Goal: Information Seeking & Learning: Check status

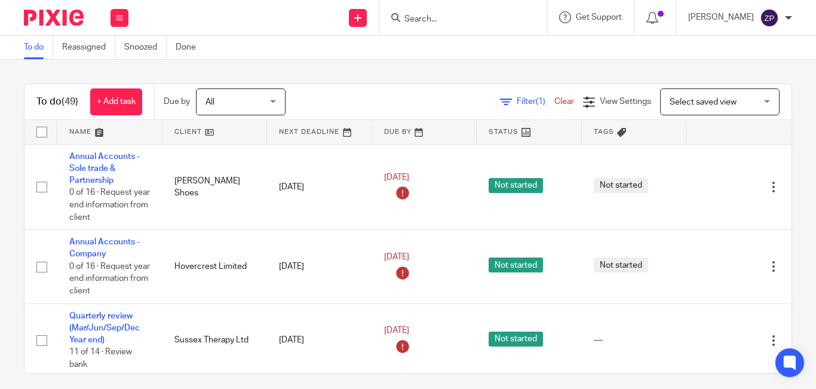
scroll to position [1795, 0]
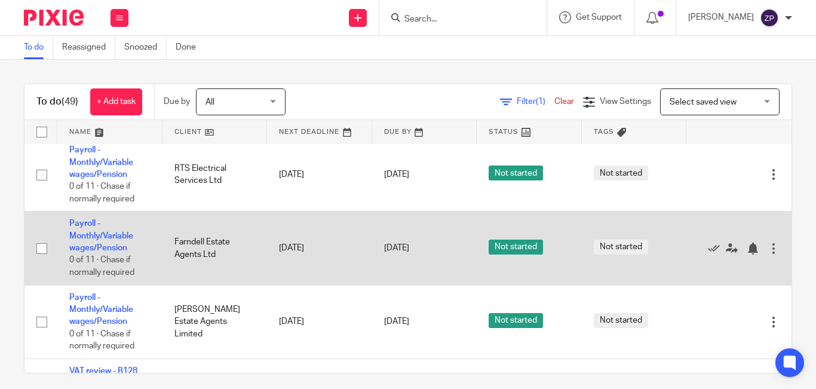
click at [102, 241] on td "Payroll - Monthly/Variable wages/Pension 0 of 11 · Chase if normally required" at bounding box center [109, 247] width 105 height 73
click at [102, 233] on link "Payroll - Monthly/Variable wages/Pension" at bounding box center [101, 235] width 64 height 33
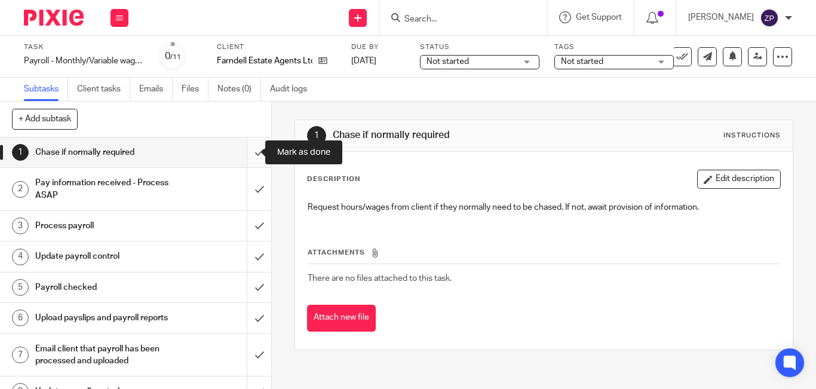
click at [244, 157] on input "submit" at bounding box center [135, 152] width 271 height 30
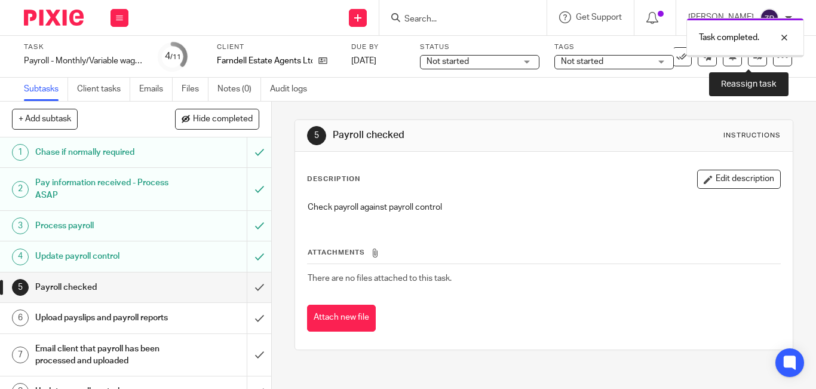
click at [748, 60] on link at bounding box center [757, 56] width 19 height 19
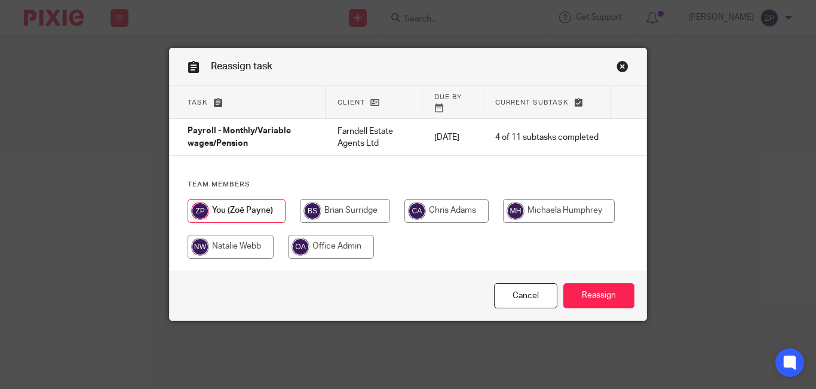
click at [423, 202] on input "radio" at bounding box center [446, 211] width 84 height 24
radio input "true"
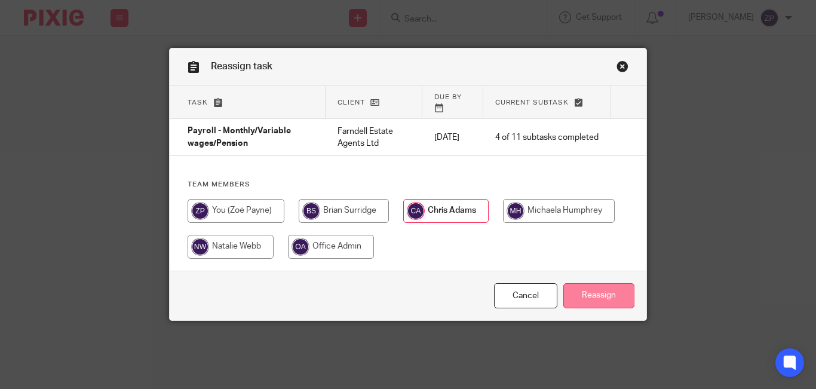
click at [576, 283] on input "Reassign" at bounding box center [598, 296] width 71 height 26
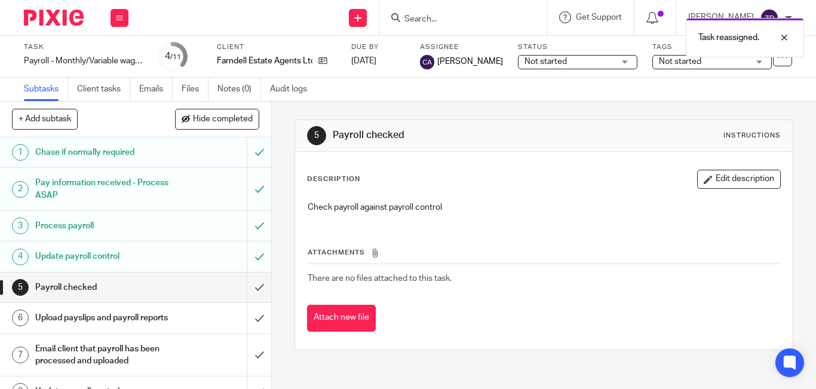
scroll to position [122, 0]
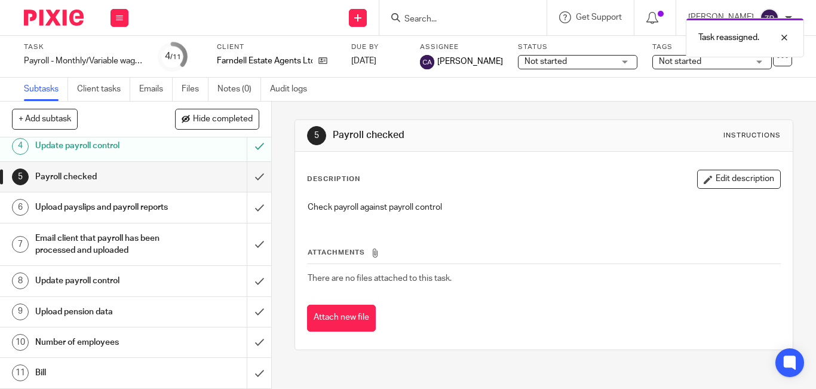
click at [137, 348] on h1 "Number of employees" at bounding box center [101, 342] width 133 height 18
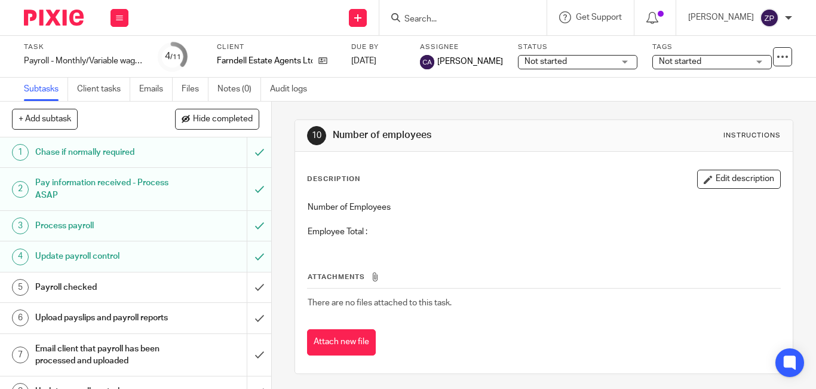
click at [713, 176] on button "Edit description" at bounding box center [739, 179] width 84 height 19
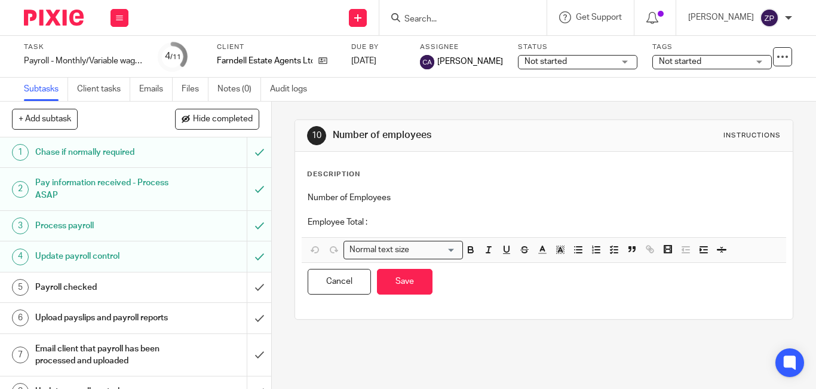
click at [445, 223] on p "Employee Total :" at bounding box center [543, 222] width 472 height 12
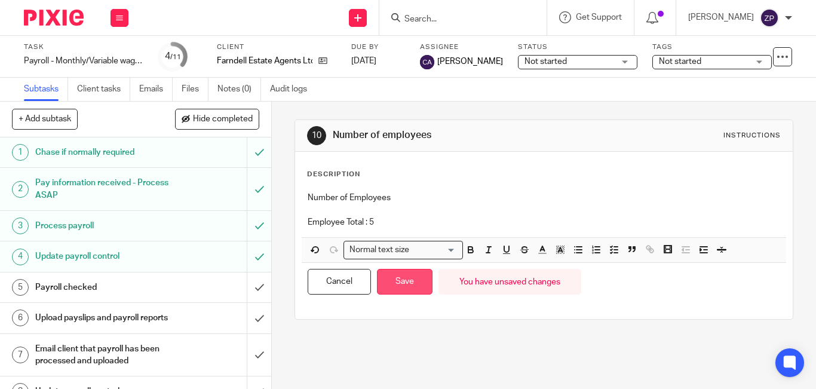
click at [406, 275] on button "Save" at bounding box center [405, 282] width 56 height 26
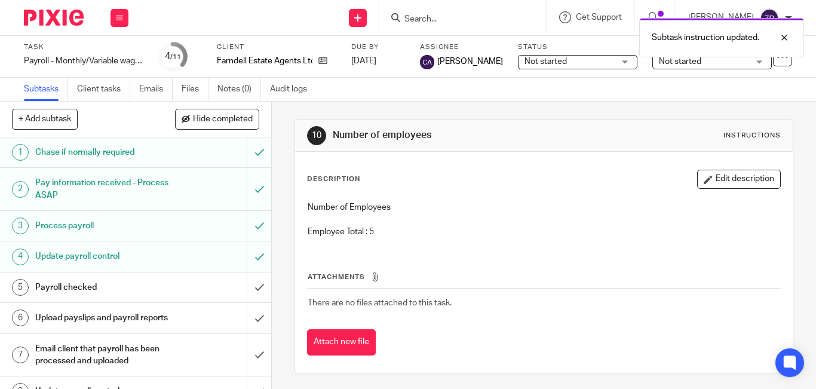
scroll to position [122, 0]
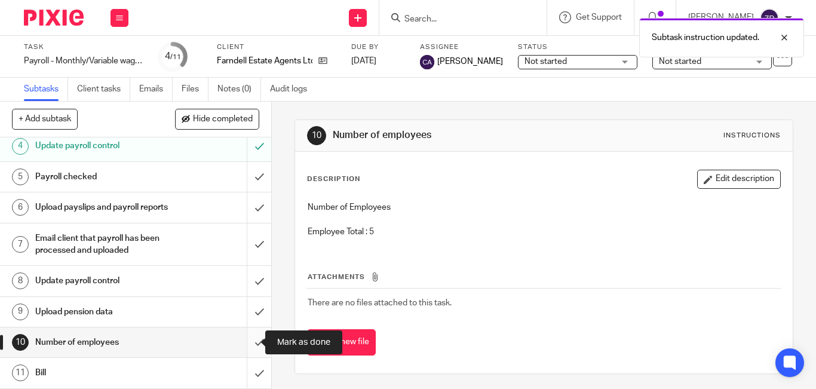
click at [244, 340] on input "submit" at bounding box center [135, 342] width 271 height 30
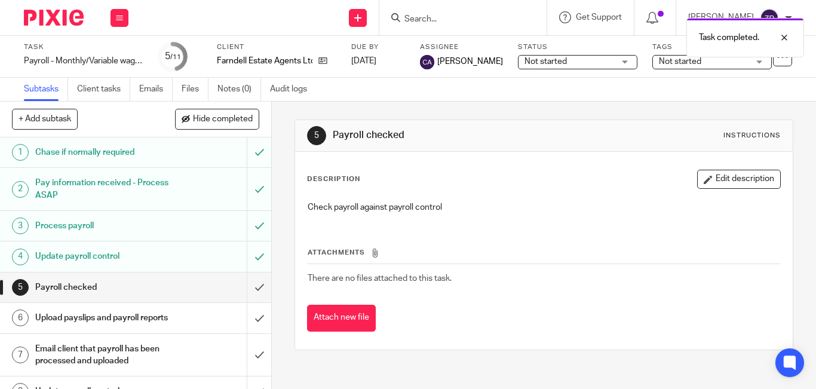
click at [64, 17] on img at bounding box center [54, 18] width 60 height 16
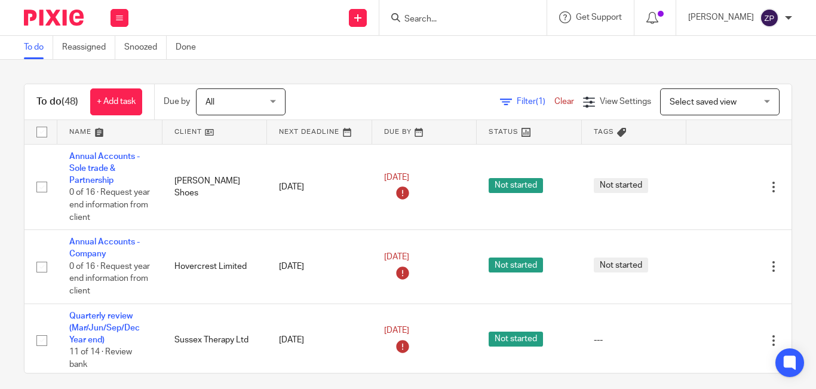
click at [356, 98] on div "Filter (1) Clear View Settings View Settings (1) Filters Clear Save Manage save…" at bounding box center [548, 101] width 485 height 27
click at [476, 17] on input "Search" at bounding box center [456, 19] width 107 height 11
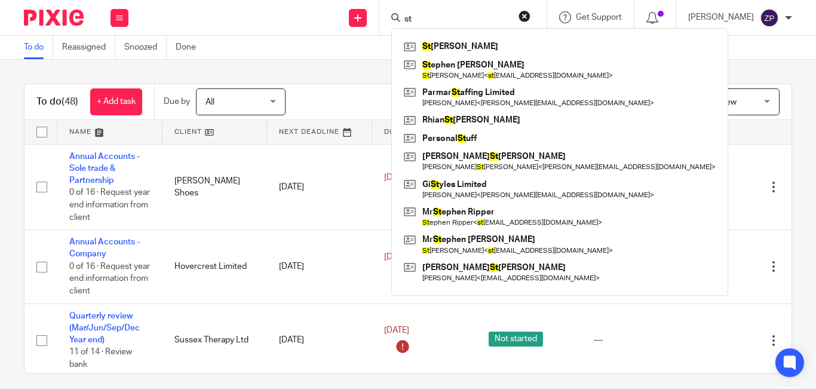
type input "s"
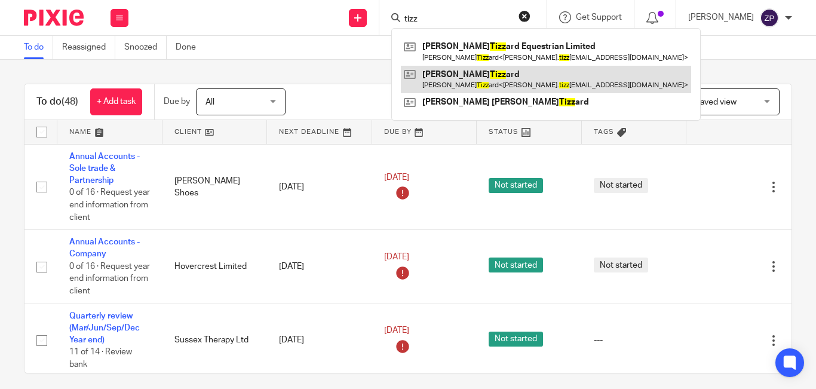
type input "tizz"
click at [476, 76] on link at bounding box center [546, 79] width 290 height 27
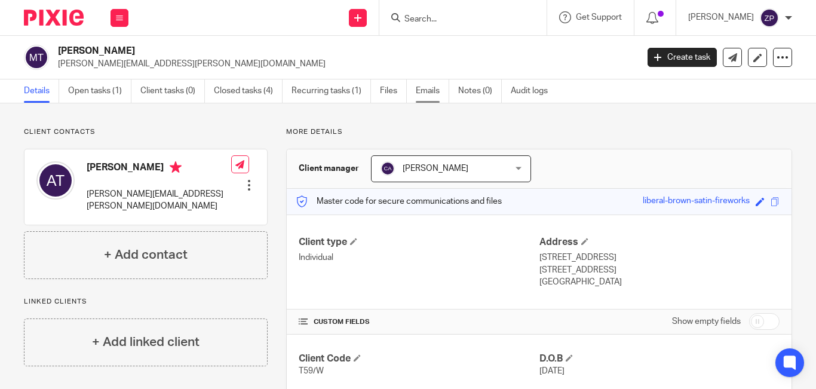
click at [438, 90] on link "Emails" at bounding box center [432, 90] width 33 height 23
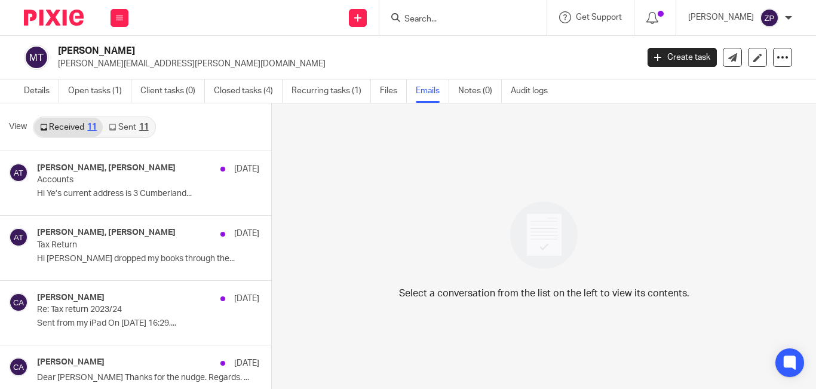
click at [129, 141] on div "View Received 11 Sent 11" at bounding box center [135, 127] width 271 height 48
click at [125, 132] on link "Sent 11" at bounding box center [128, 127] width 51 height 19
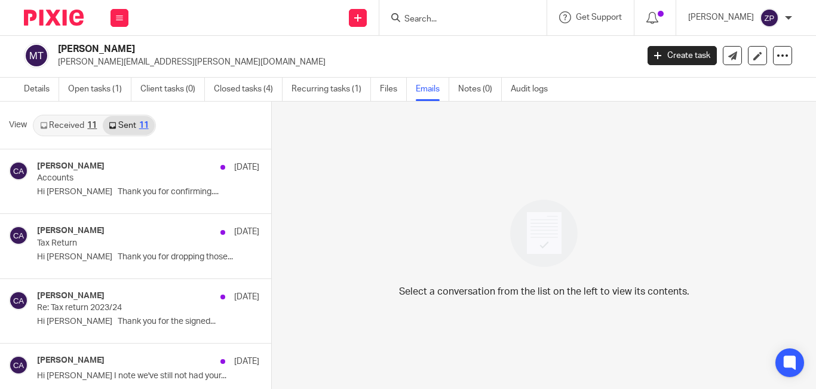
click at [453, 21] on input "Search" at bounding box center [456, 19] width 107 height 11
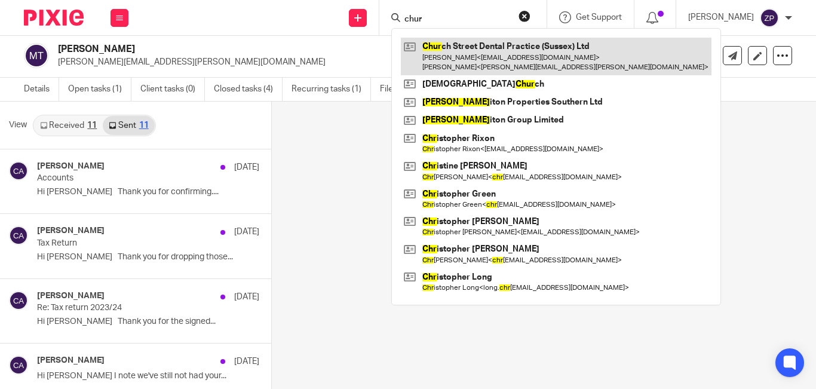
type input "chur"
click at [475, 51] on link at bounding box center [556, 56] width 310 height 37
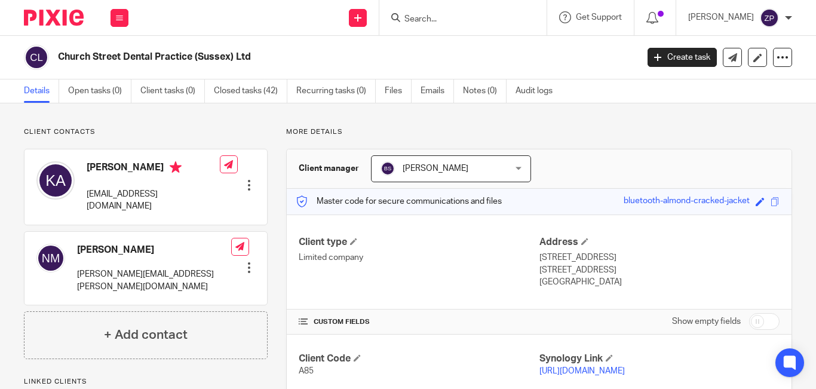
click at [423, 87] on link "Emails" at bounding box center [436, 90] width 33 height 23
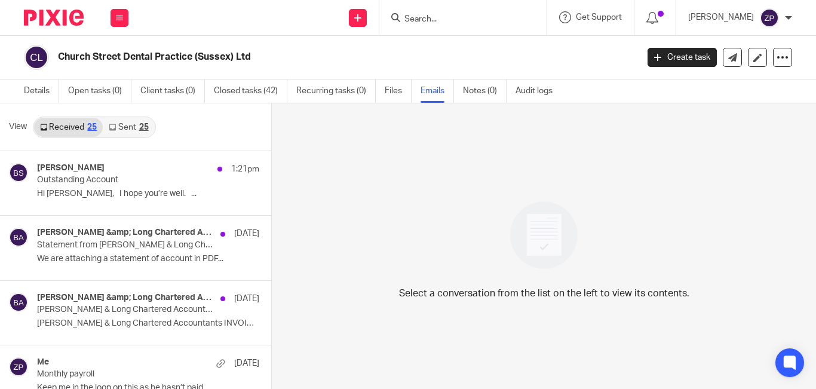
click at [113, 132] on link "Sent 25" at bounding box center [128, 127] width 51 height 19
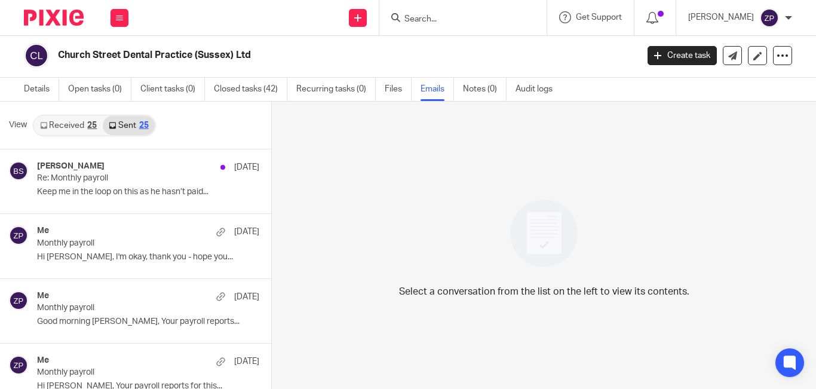
click at [70, 129] on link "Received 25" at bounding box center [68, 125] width 69 height 19
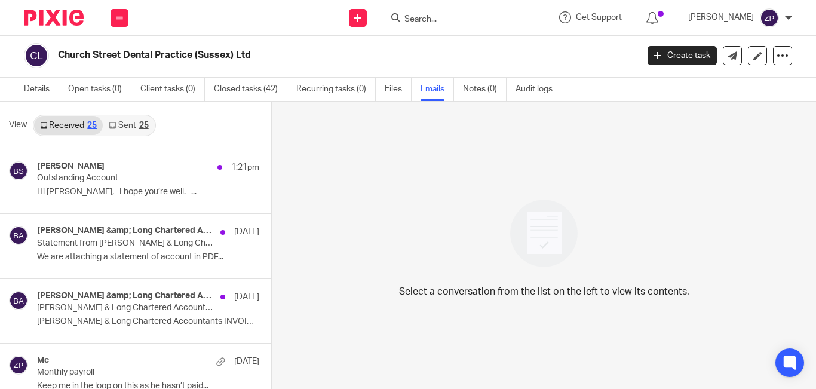
click at [72, 11] on img at bounding box center [54, 18] width 60 height 16
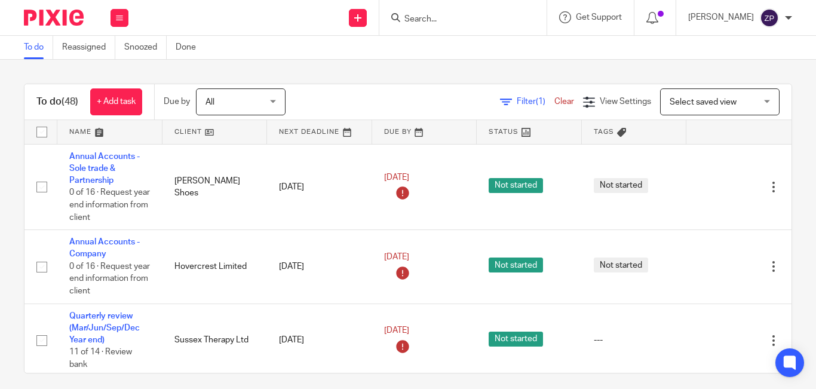
click at [465, 17] on input "Search" at bounding box center [456, 19] width 107 height 11
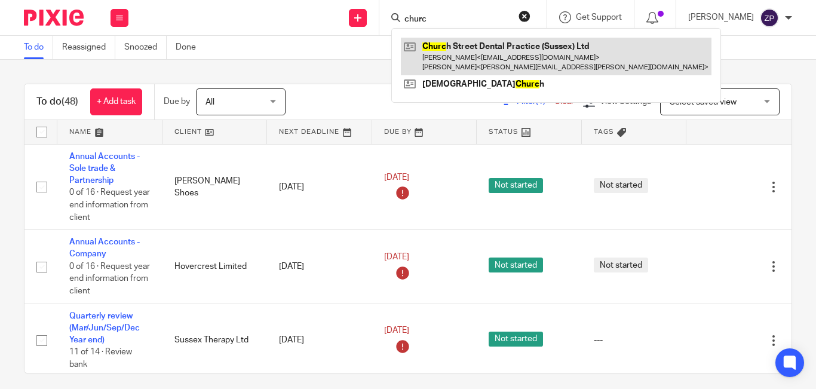
type input "churc"
click at [489, 56] on link at bounding box center [556, 56] width 310 height 37
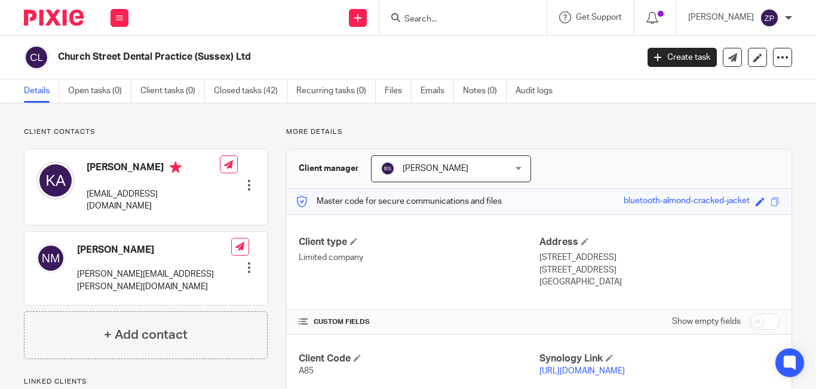
click at [447, 85] on link "Emails" at bounding box center [436, 90] width 33 height 23
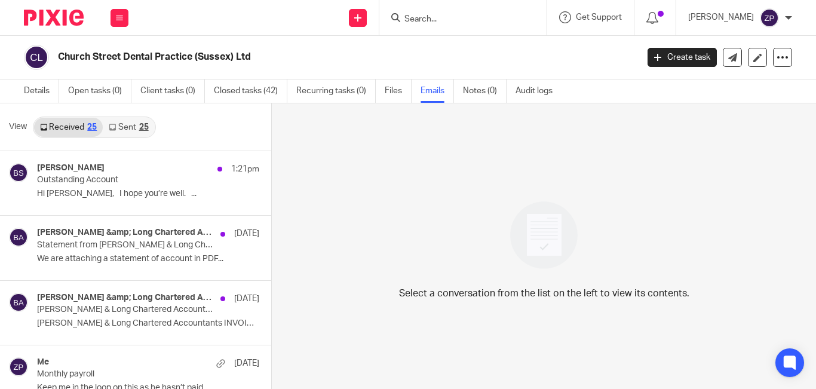
click at [120, 129] on link "Sent 25" at bounding box center [128, 127] width 51 height 19
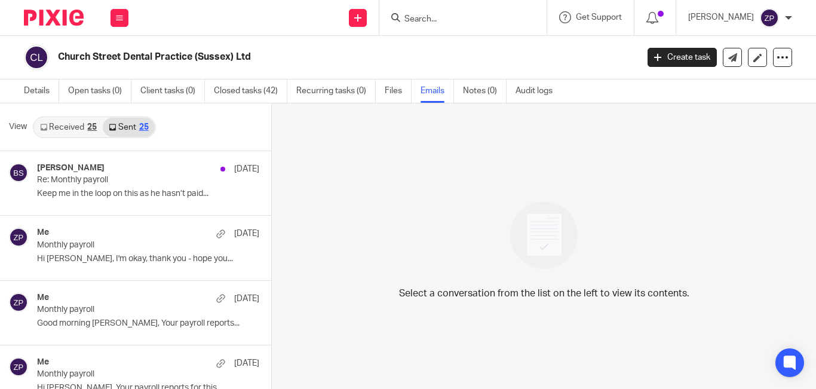
scroll to position [2, 0]
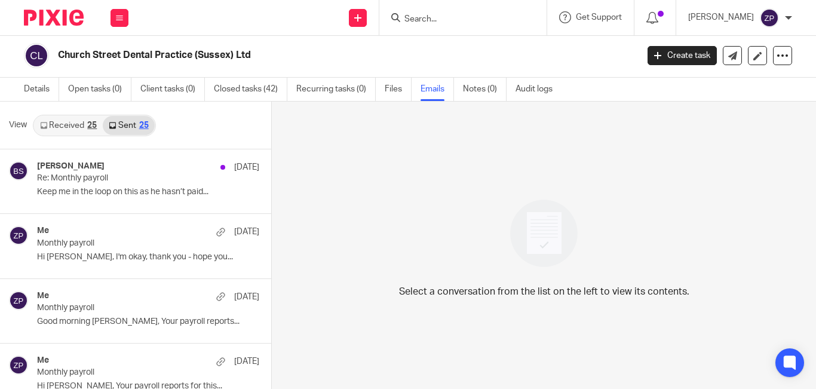
click at [67, 134] on link "Received 25" at bounding box center [68, 125] width 69 height 19
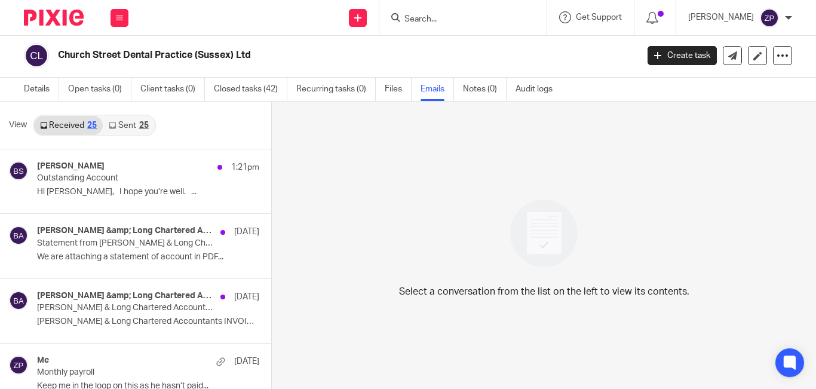
click at [117, 123] on link "Sent 25" at bounding box center [128, 125] width 51 height 19
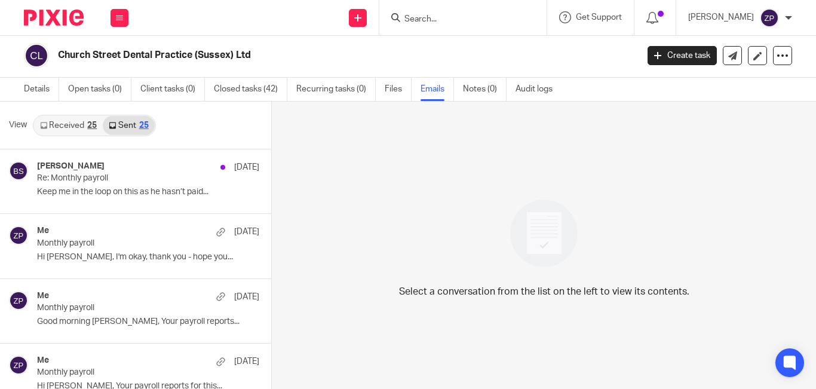
click at [87, 118] on link "Received 25" at bounding box center [68, 125] width 69 height 19
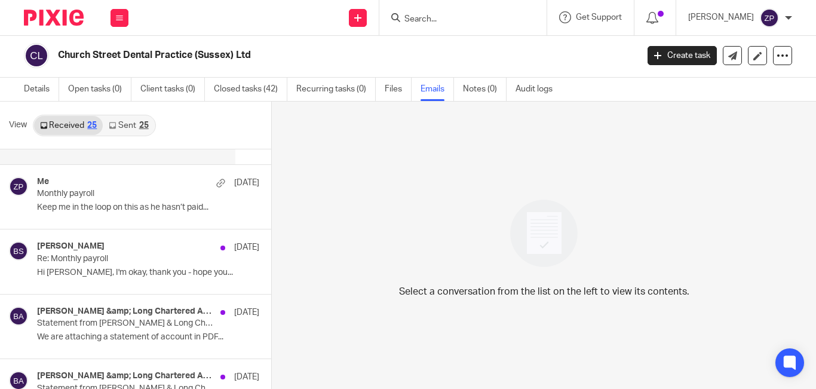
scroll to position [179, 0]
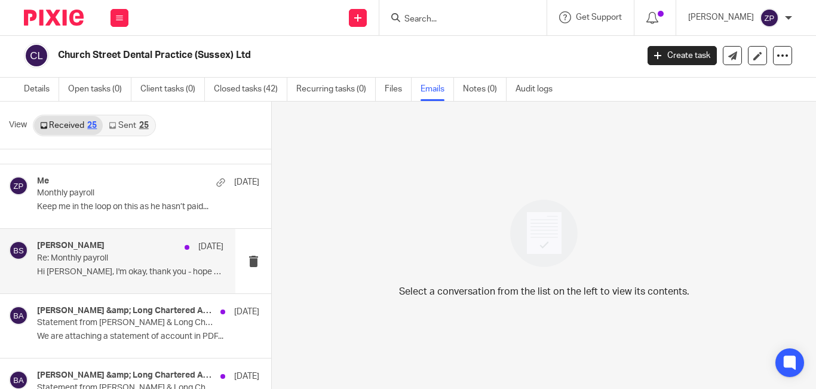
click at [142, 263] on p "Re: Monthly payroll" at bounding box center [111, 258] width 149 height 10
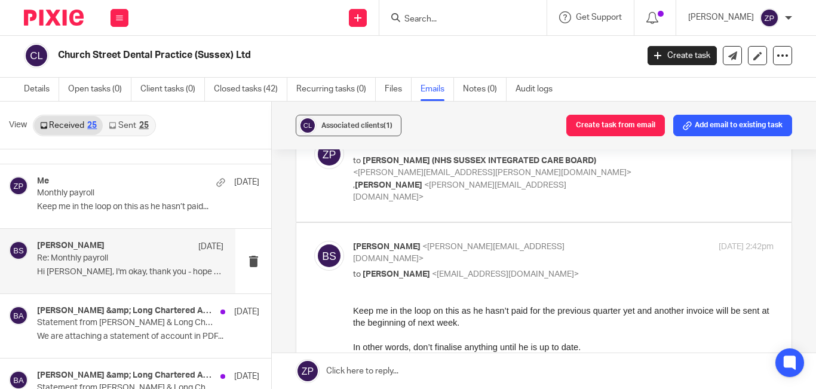
scroll to position [0, 0]
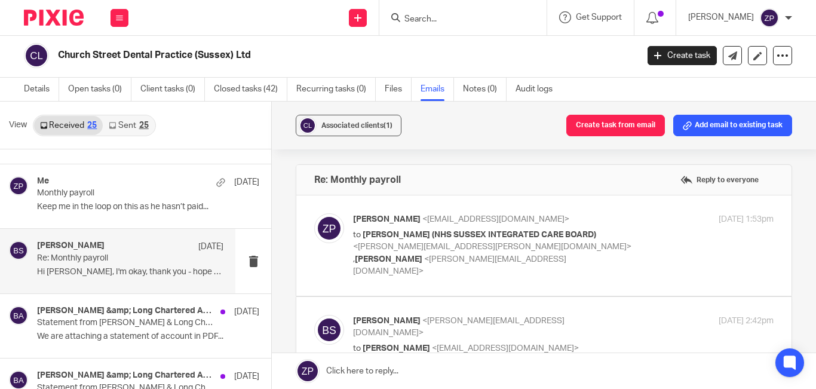
click at [628, 210] on label at bounding box center [543, 245] width 495 height 100
click at [314, 213] on input "checkbox" at bounding box center [313, 213] width 1 height 1
checkbox input "true"
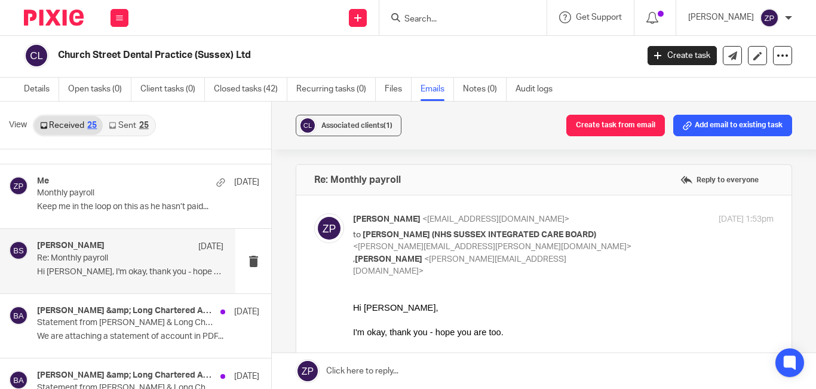
click at [474, 18] on input "Search" at bounding box center [456, 19] width 107 height 11
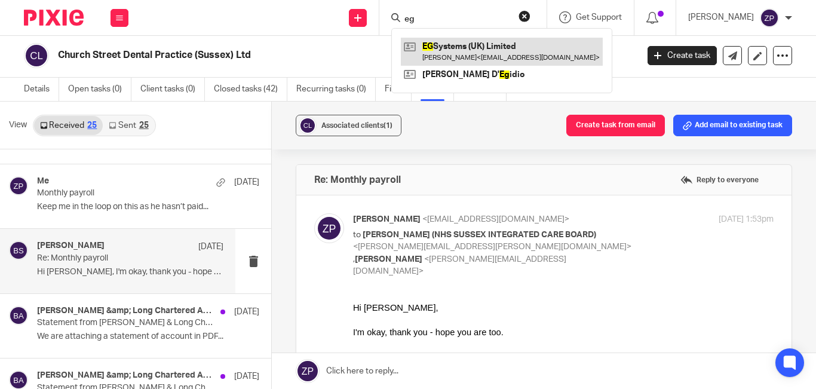
type input "eg"
click at [469, 45] on link at bounding box center [502, 51] width 202 height 27
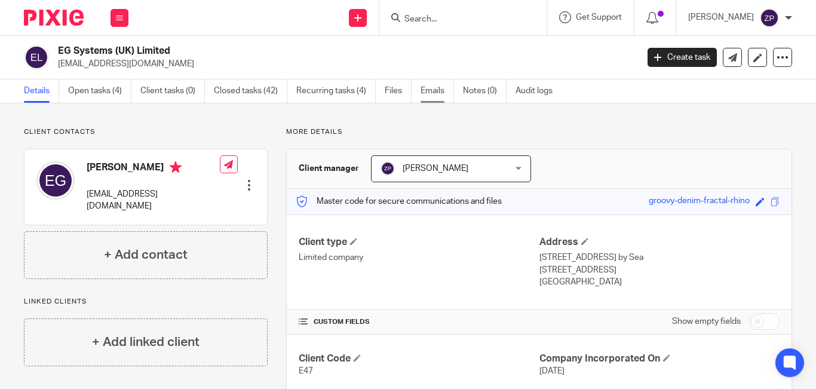
click at [426, 94] on link "Emails" at bounding box center [436, 90] width 33 height 23
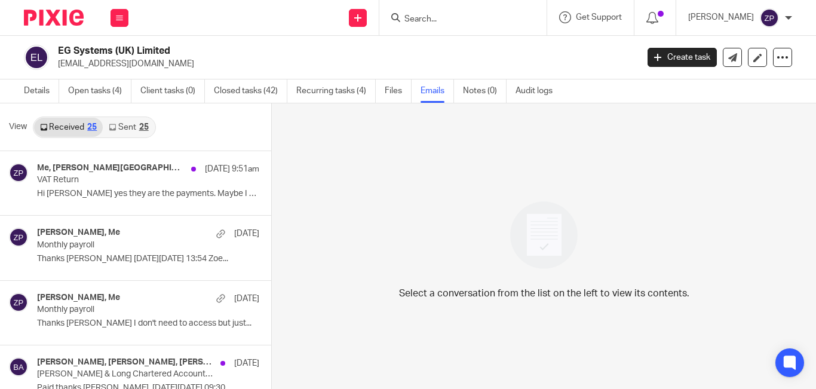
click at [134, 123] on link "Sent 25" at bounding box center [128, 127] width 51 height 19
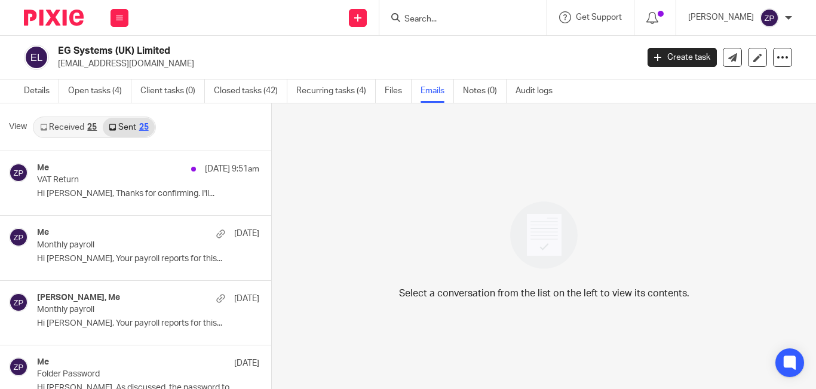
scroll to position [2, 0]
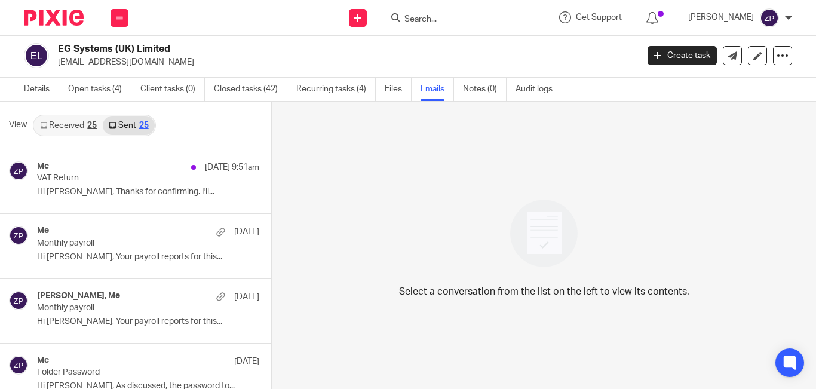
click at [44, 22] on img at bounding box center [54, 18] width 60 height 16
